Goal: Information Seeking & Learning: Learn about a topic

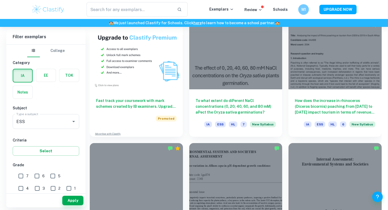
scroll to position [428, 0]
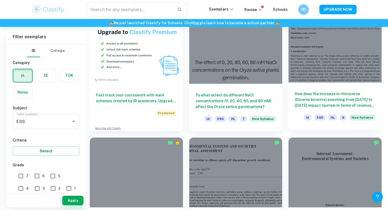
click at [341, 65] on div at bounding box center [335, 48] width 93 height 70
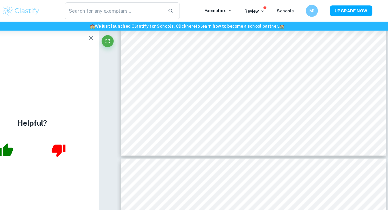
scroll to position [3043, 0]
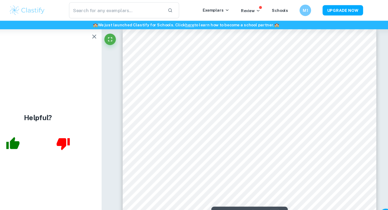
type input "9"
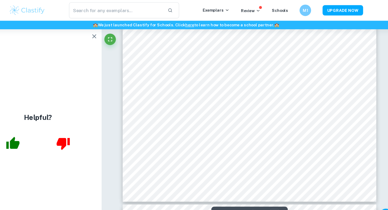
scroll to position [2670, 0]
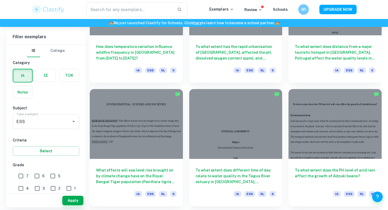
scroll to position [1235, 0]
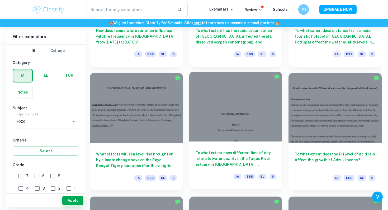
click at [215, 143] on div "To what extent does different time of day relate to water quality in the Tagus …" at bounding box center [235, 166] width 93 height 48
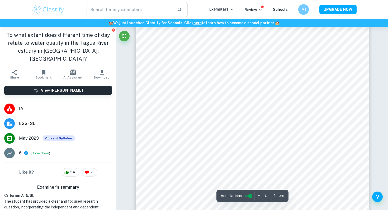
scroll to position [133, 0]
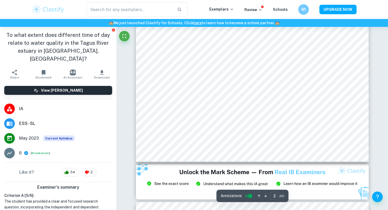
type input "3"
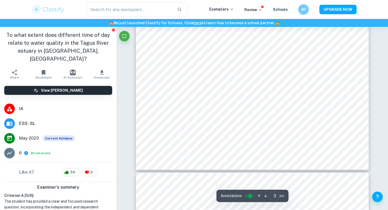
scroll to position [930, 0]
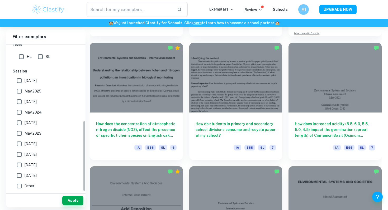
scroll to position [1761, 0]
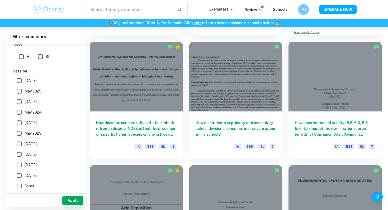
click at [29, 91] on span "May 2025" at bounding box center [33, 91] width 17 height 6
click at [25, 91] on input "May 2025" at bounding box center [19, 91] width 11 height 11
checkbox input "true"
click at [34, 110] on span "May 2024" at bounding box center [33, 113] width 17 height 6
click at [25, 110] on input "May 2024" at bounding box center [19, 112] width 11 height 11
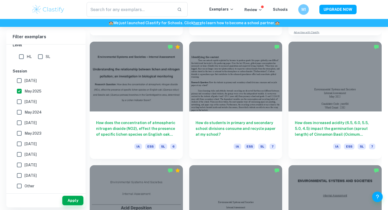
checkbox input "true"
click at [33, 83] on span "[DATE]" at bounding box center [31, 81] width 12 height 6
click at [25, 83] on input "[DATE]" at bounding box center [19, 80] width 11 height 11
checkbox input "true"
click at [65, 199] on button "Apply" at bounding box center [72, 201] width 21 height 10
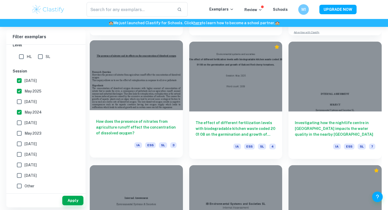
click at [144, 67] on div at bounding box center [136, 75] width 93 height 70
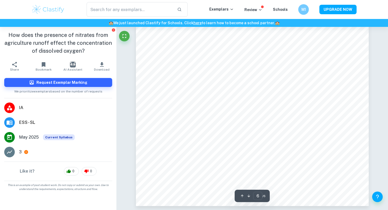
scroll to position [1861, 0]
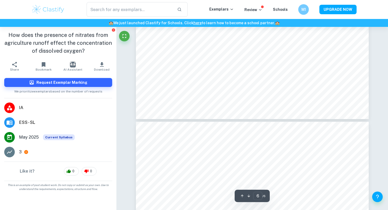
type input "5"
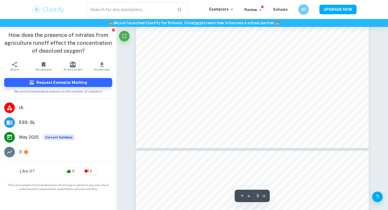
scroll to position [1535, 0]
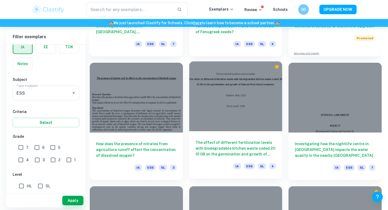
scroll to position [1614, 0]
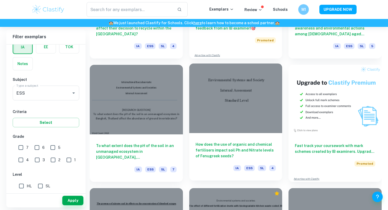
click at [244, 90] on div at bounding box center [235, 99] width 93 height 70
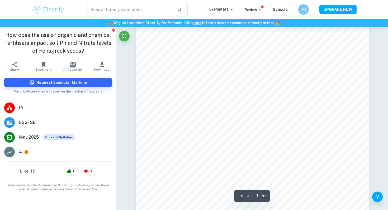
scroll to position [133, 0]
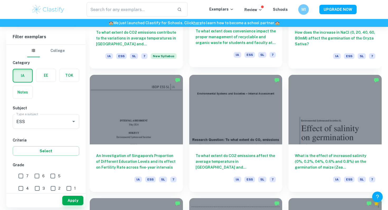
scroll to position [619, 0]
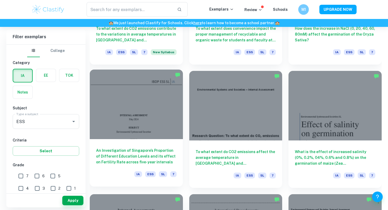
click at [149, 95] on div at bounding box center [136, 105] width 93 height 70
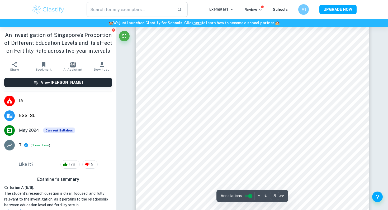
scroll to position [1323, 0]
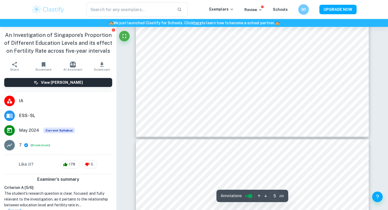
type input "6"
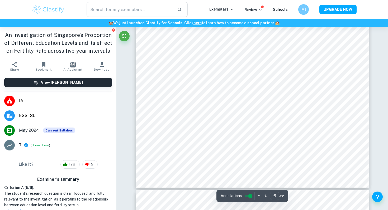
scroll to position [1743, 0]
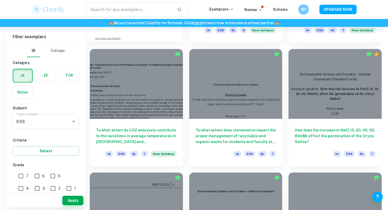
scroll to position [518, 0]
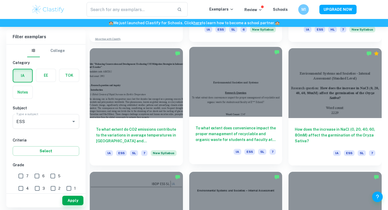
click at [237, 107] on div at bounding box center [235, 82] width 93 height 70
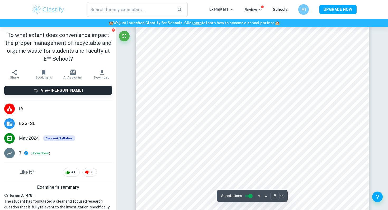
scroll to position [1311, 0]
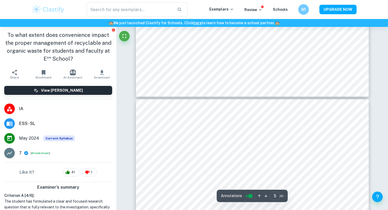
type input "6"
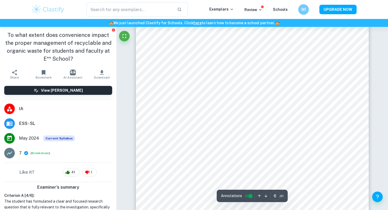
scroll to position [1610, 0]
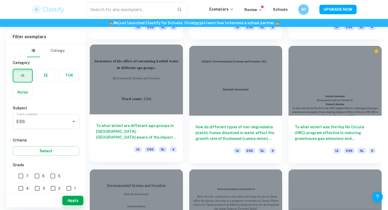
scroll to position [1262, 0]
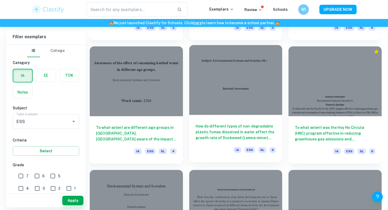
click at [209, 125] on h6 "How do different types of non-degradable plastic fumes dissolved in water affec…" at bounding box center [236, 132] width 81 height 17
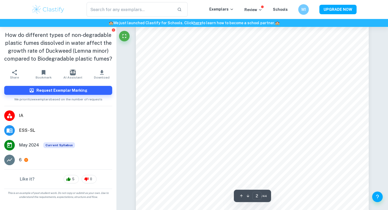
scroll to position [469, 0]
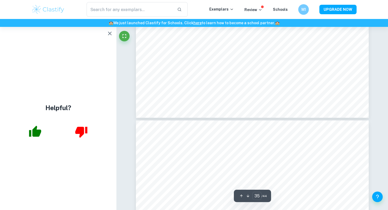
type input "36"
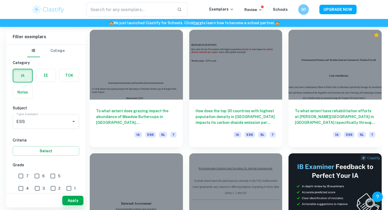
scroll to position [2019, 0]
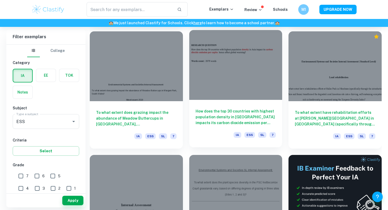
click at [251, 112] on h6 "How does the top 30 countries with highest population density in [GEOGRAPHIC_DA…" at bounding box center [236, 116] width 81 height 17
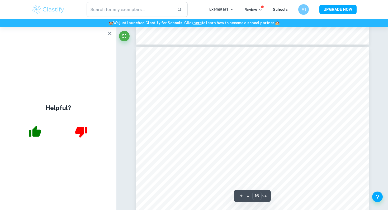
scroll to position [4694, 0]
type input "1"
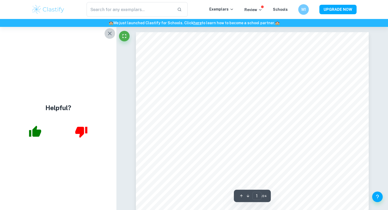
click at [107, 34] on icon "button" at bounding box center [110, 33] width 6 height 6
